Goal: Task Accomplishment & Management: Manage account settings

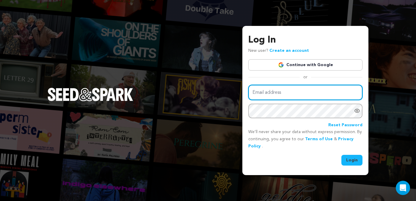
click at [282, 91] on input "Email address" at bounding box center [305, 92] width 114 height 15
type input "[EMAIL_ADDRESS][DOMAIN_NAME]"
